Goal: Task Accomplishment & Management: Complete application form

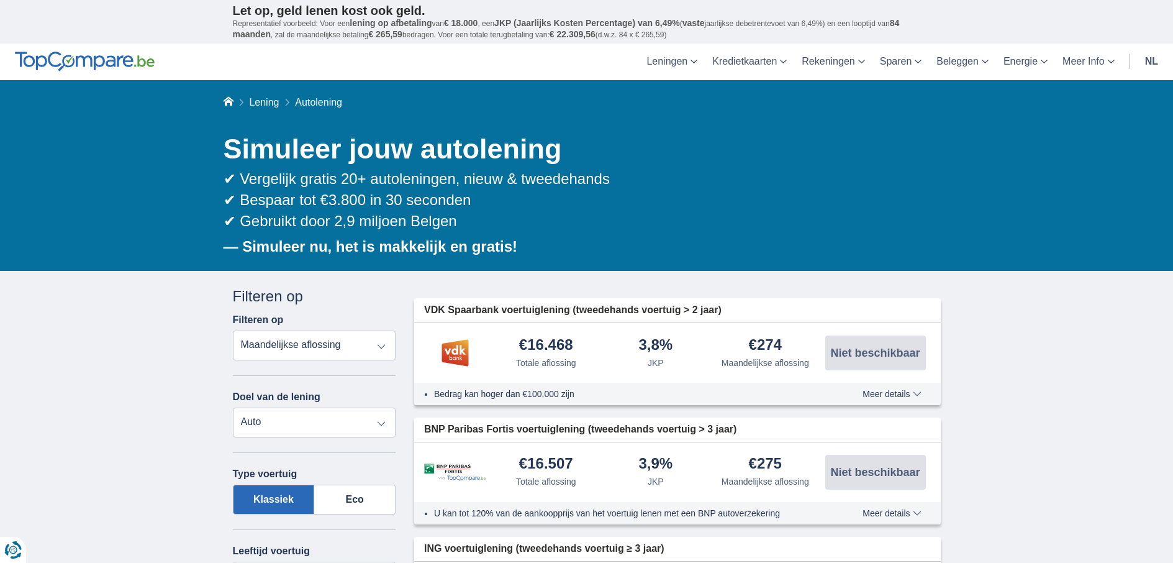
click at [273, 417] on select "Persoonlijke lening Auto Moto / fiets Mobilhome / caravan Renovatie Energie Sch…" at bounding box center [314, 422] width 163 height 30
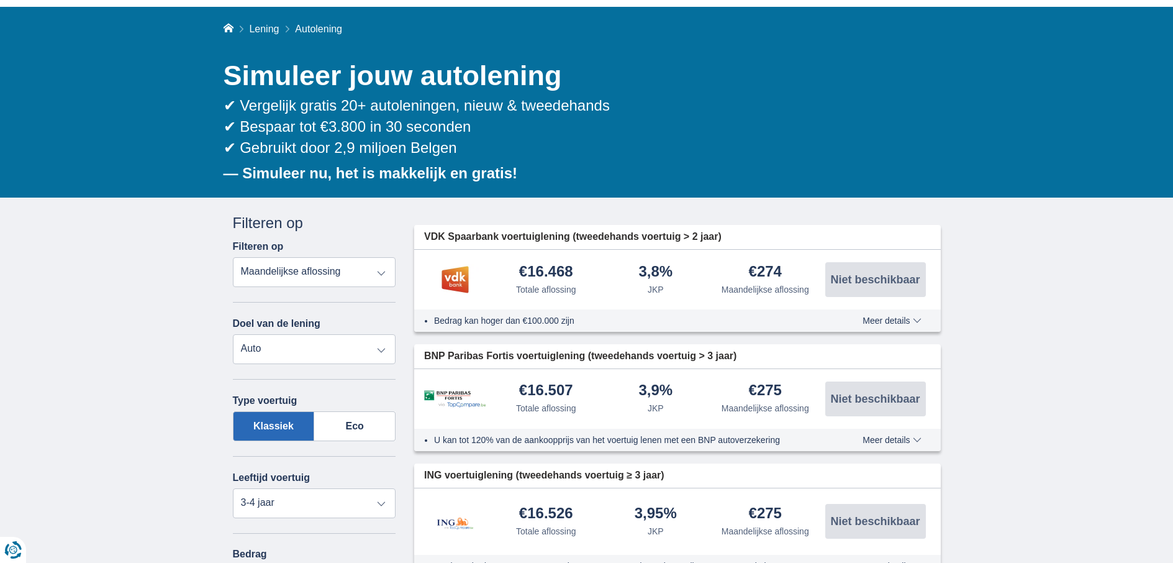
scroll to position [104, 0]
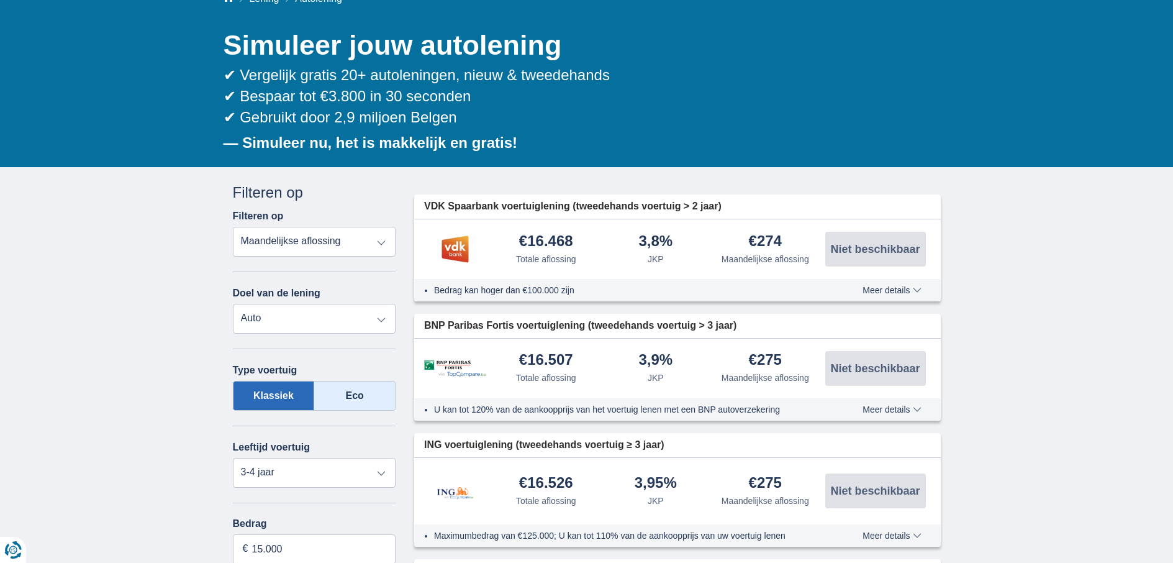
click at [353, 396] on label "Eco" at bounding box center [354, 396] width 81 height 30
click at [0, 0] on input "Eco" at bounding box center [0, 0] width 0 height 0
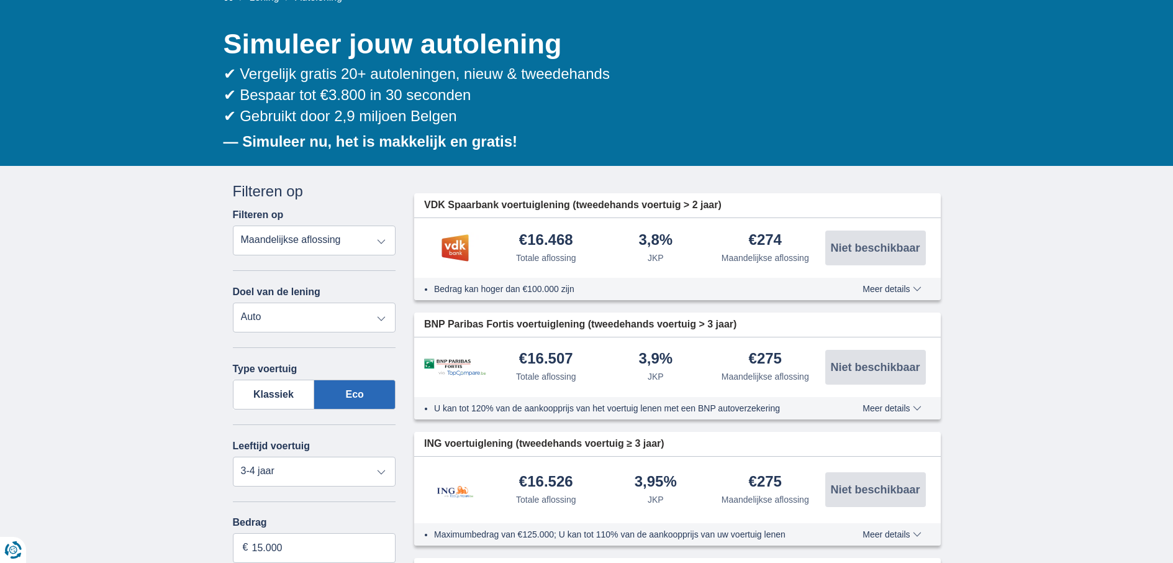
scroll to position [207, 0]
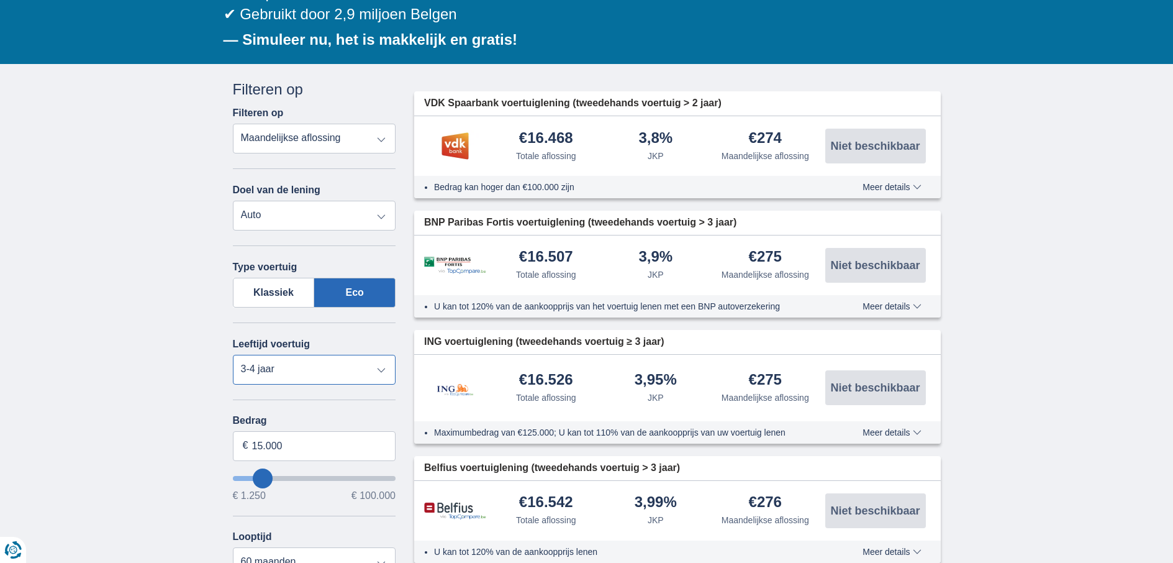
click at [298, 374] on select "Nieuw 0-1 jaar 1-2 jaar 2-3 jaar 3-4 jaar 4-5 jaar 5+ jaar" at bounding box center [314, 370] width 163 height 30
select select "new"
click at [233, 355] on select "Nieuw 0-1 jaar 1-2 jaar 2-3 jaar 3-4 jaar 4-5 jaar 5+ jaar" at bounding box center [314, 370] width 163 height 30
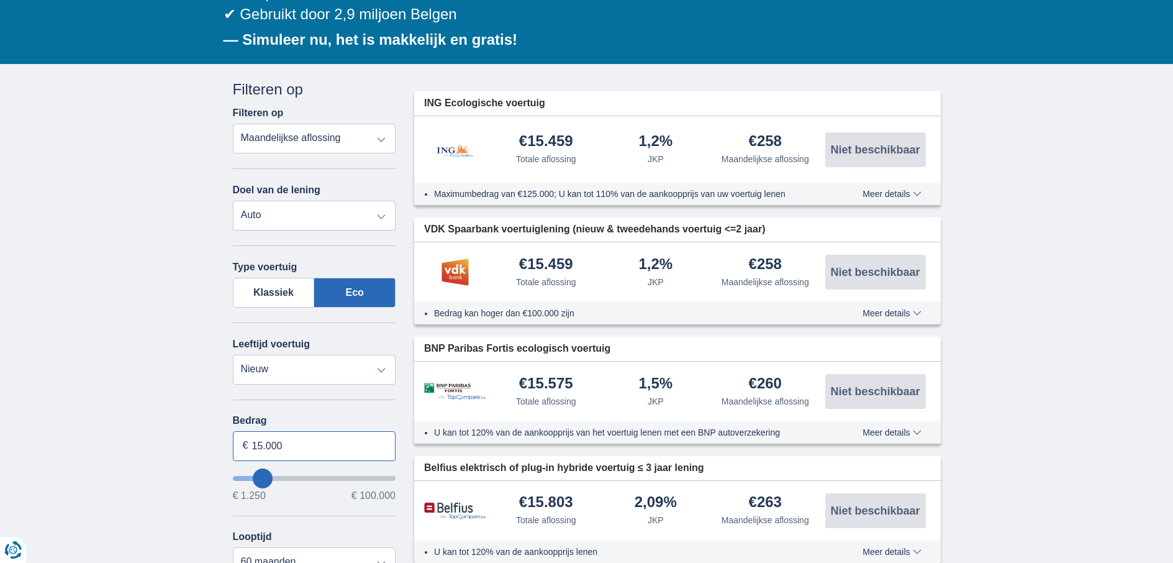
drag, startPoint x: 328, startPoint y: 448, endPoint x: 222, endPoint y: 441, distance: 107.1
type input "29.000"
type input "29250"
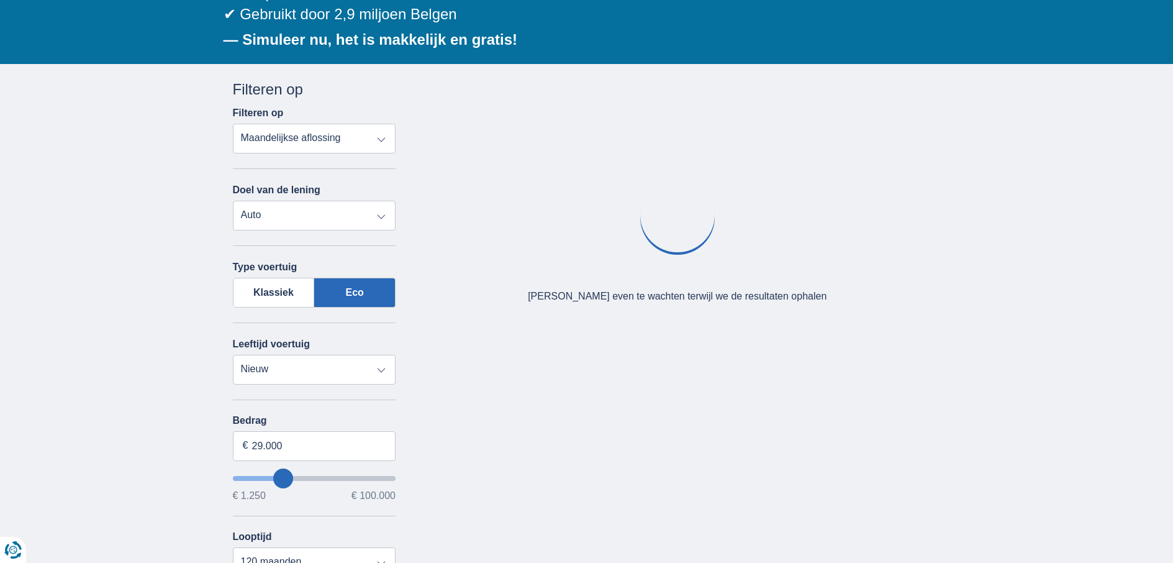
click at [167, 501] on div "× widget.non-eligible-application.title widget.non-eligible-application.text no…" at bounding box center [586, 458] width 1173 height 789
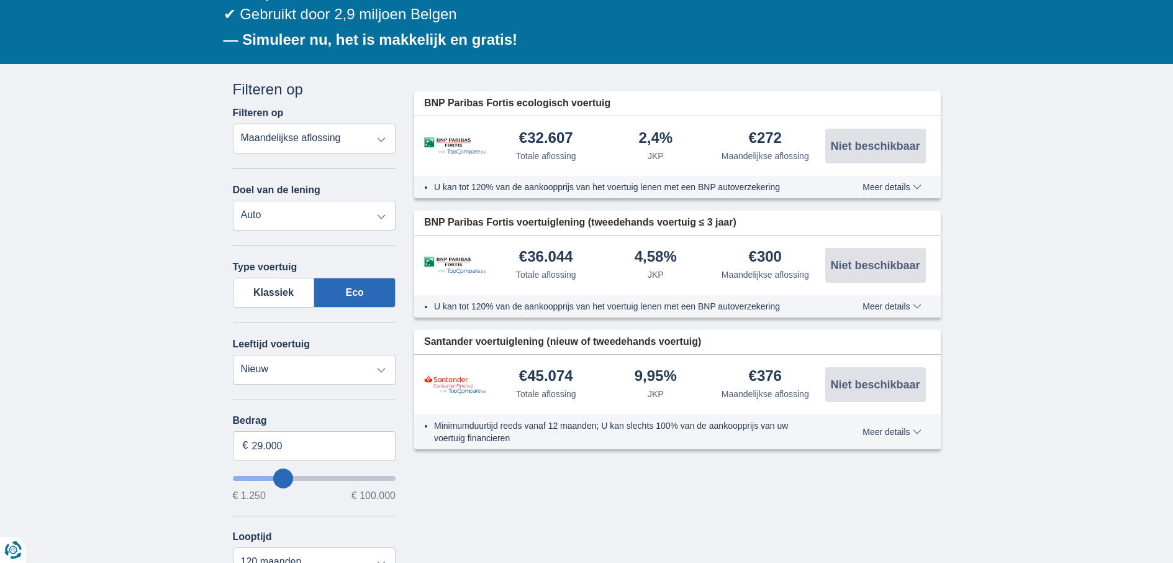
scroll to position [414, 0]
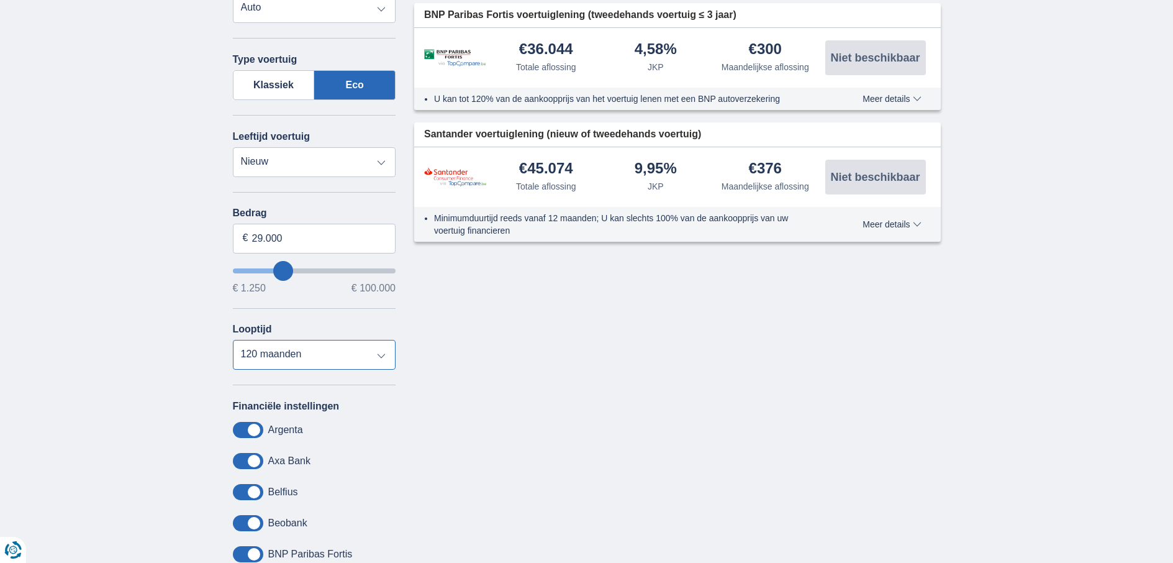
click at [273, 356] on select "12 maanden 18 maanden 24 maanden 30 maanden 36 maanden 42 maanden 48 maanden 60…" at bounding box center [314, 355] width 163 height 30
click at [233, 340] on select "12 maanden 18 maanden 24 maanden 30 maanden 36 maanden 42 maanden 48 maanden 60…" at bounding box center [314, 355] width 163 height 30
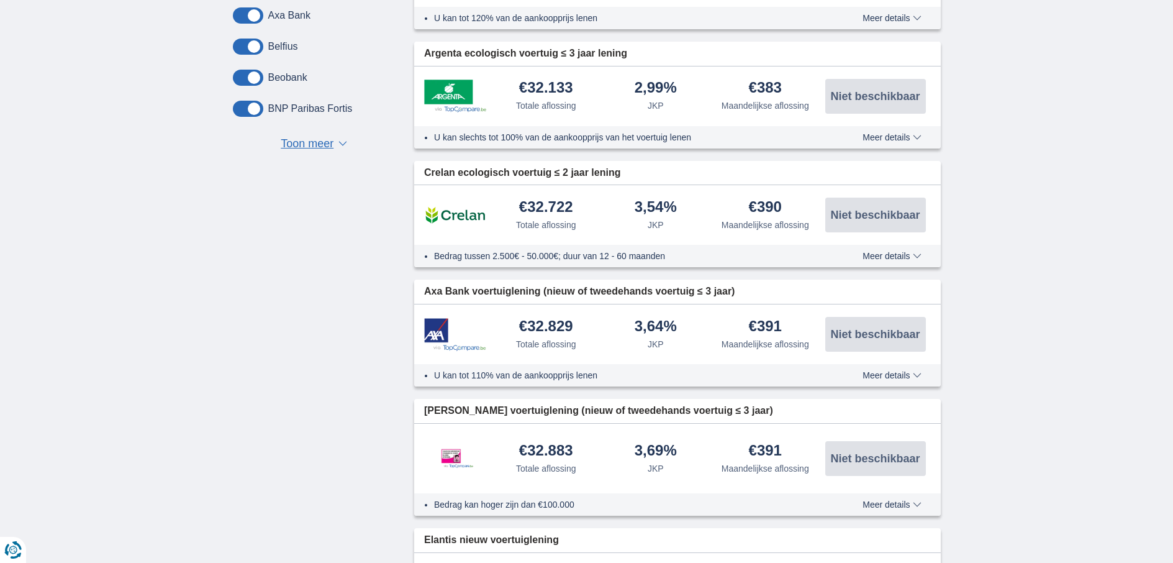
scroll to position [621, 0]
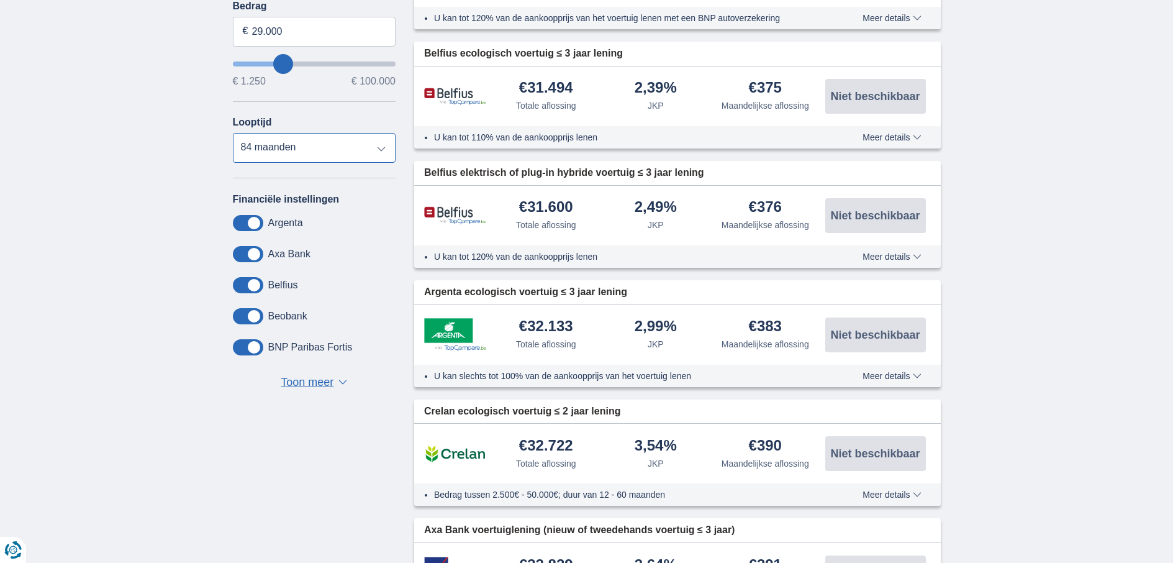
click at [305, 142] on select "12 maanden 18 maanden 24 maanden 30 maanden 36 maanden 42 maanden 48 maanden 60…" at bounding box center [314, 148] width 163 height 30
click at [233, 133] on select "12 maanden 18 maanden 24 maanden 30 maanden 36 maanden 42 maanden 48 maanden 60…" at bounding box center [314, 148] width 163 height 30
click at [315, 150] on select "12 maanden 18 maanden 24 maanden 30 maanden 36 maanden 42 maanden 48 maanden 60…" at bounding box center [314, 148] width 163 height 30
click at [233, 133] on select "12 maanden 18 maanden 24 maanden 30 maanden 36 maanden 42 maanden 48 maanden 60…" at bounding box center [314, 148] width 163 height 30
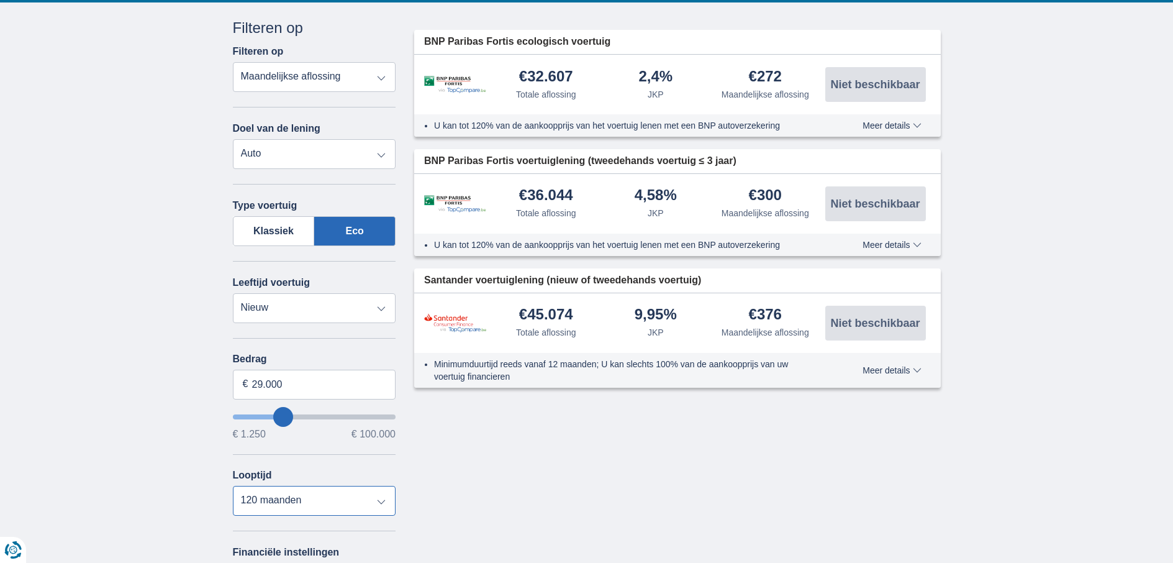
scroll to position [310, 0]
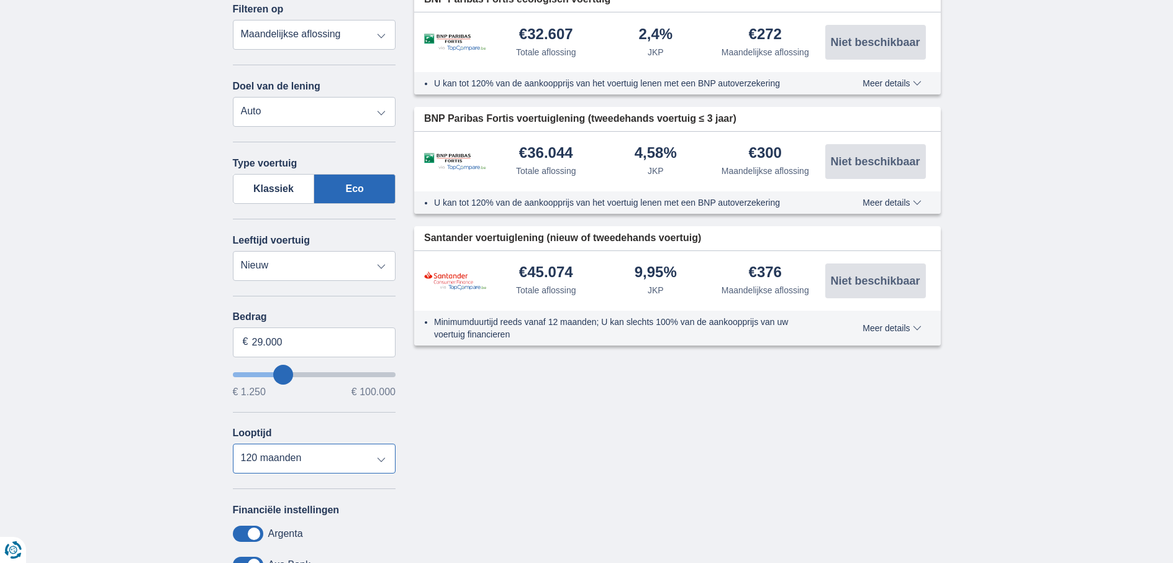
click at [319, 468] on select "12 maanden 18 maanden 24 maanden 30 maanden 36 maanden 42 maanden 48 maanden 60…" at bounding box center [314, 458] width 163 height 30
select select "96"
click at [233, 443] on select "12 maanden 18 maanden 24 maanden 30 maanden 36 maanden 42 maanden 48 maanden 60…" at bounding box center [314, 458] width 163 height 30
